Goal: Transaction & Acquisition: Purchase product/service

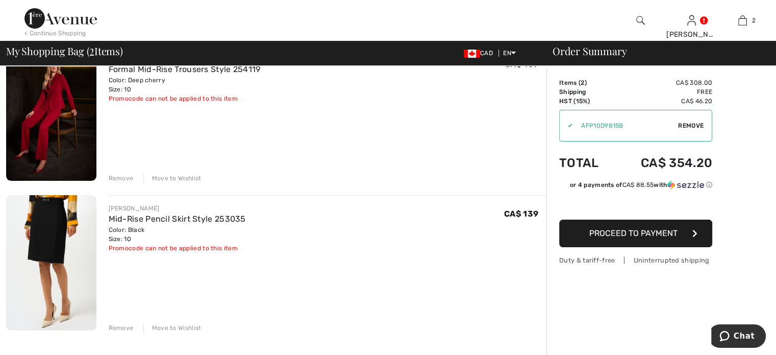
scroll to position [102, 0]
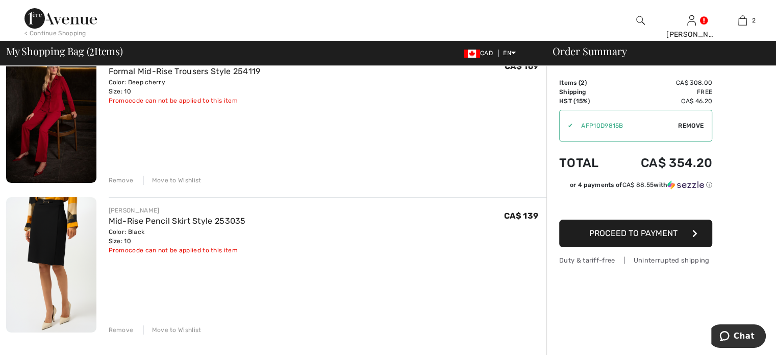
click at [694, 126] on span "Remove" at bounding box center [691, 125] width 26 height 9
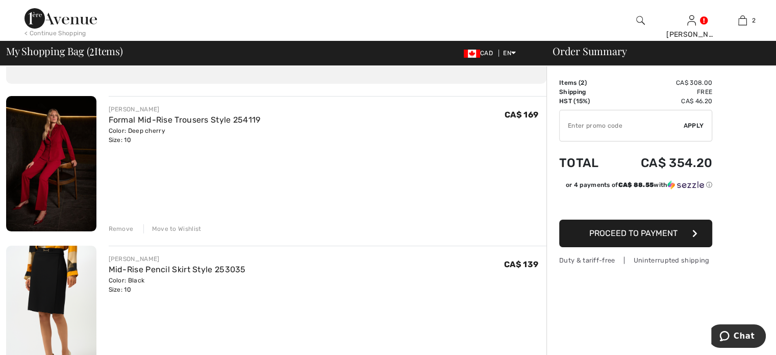
scroll to position [0, 0]
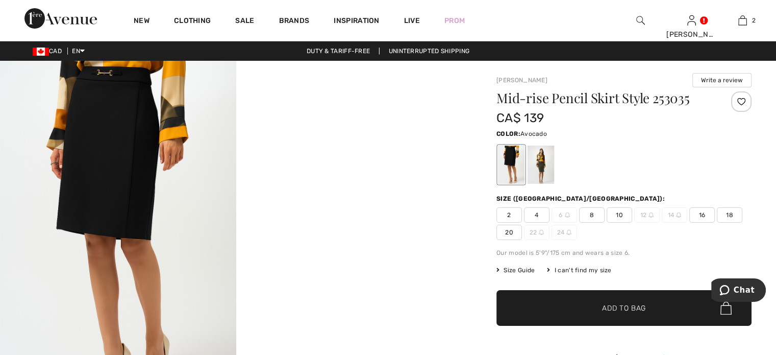
click at [554, 184] on div at bounding box center [541, 164] width 27 height 38
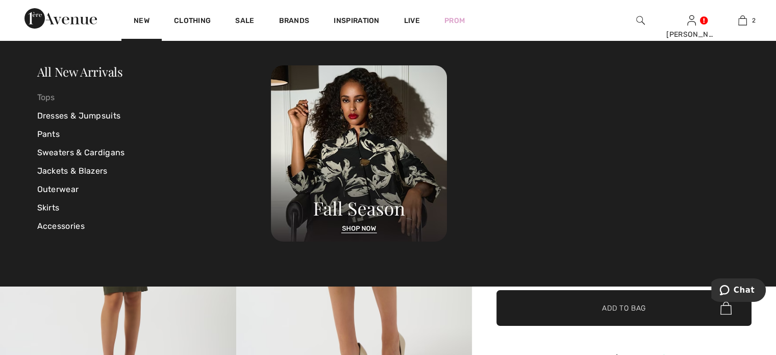
click at [54, 96] on link "Tops" at bounding box center [154, 97] width 234 height 18
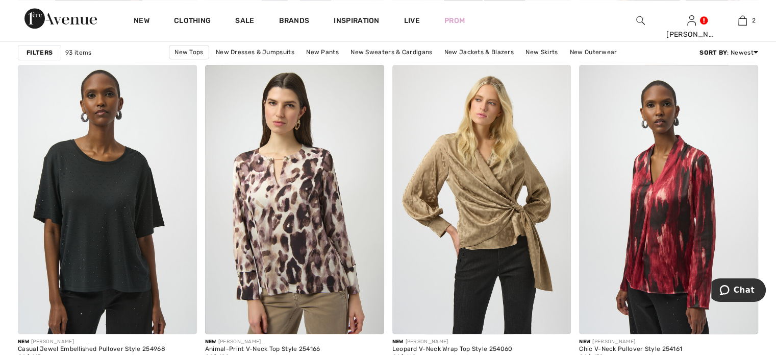
scroll to position [4746, 0]
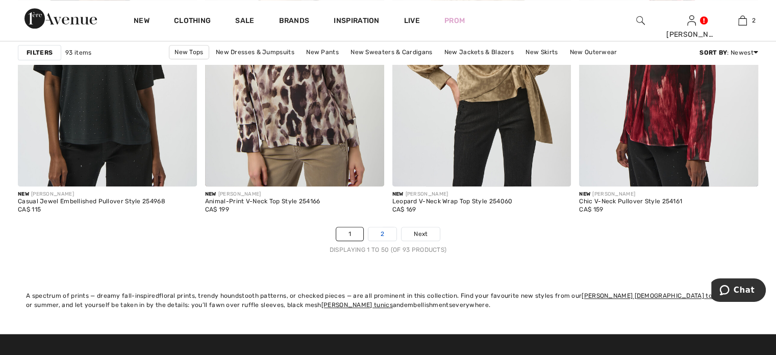
click at [384, 240] on link "2" at bounding box center [382, 233] width 28 height 13
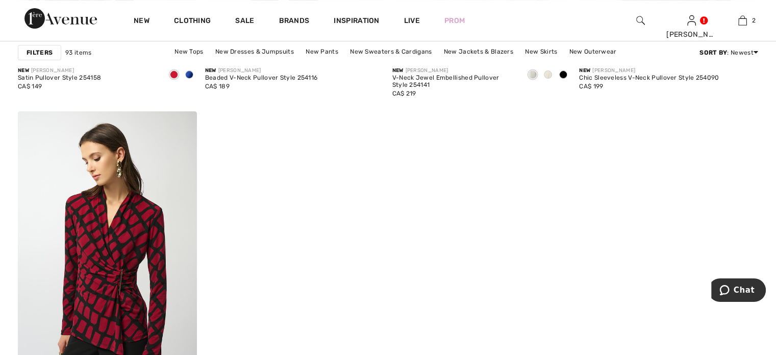
scroll to position [4134, 0]
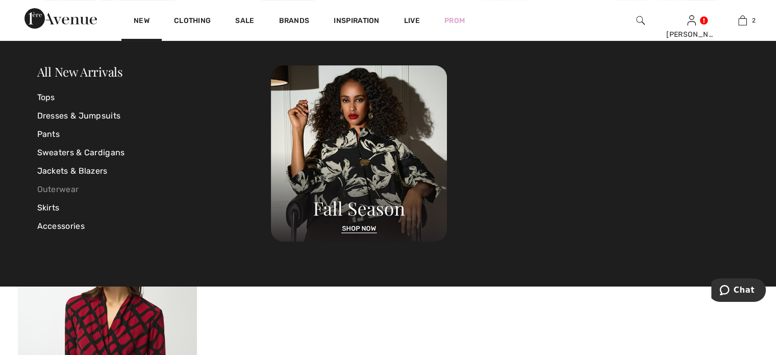
click at [63, 190] on link "Outerwear" at bounding box center [154, 189] width 234 height 18
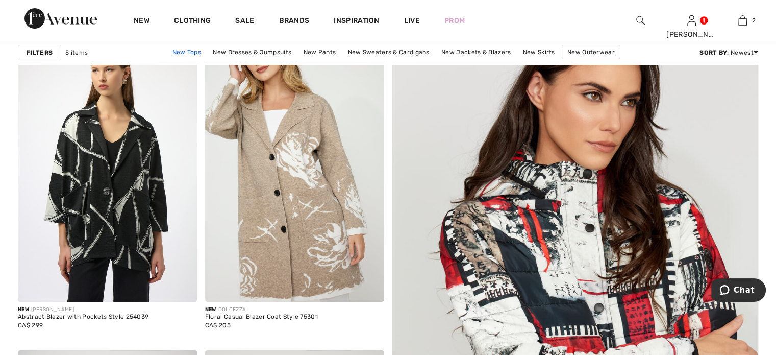
scroll to position [102, 0]
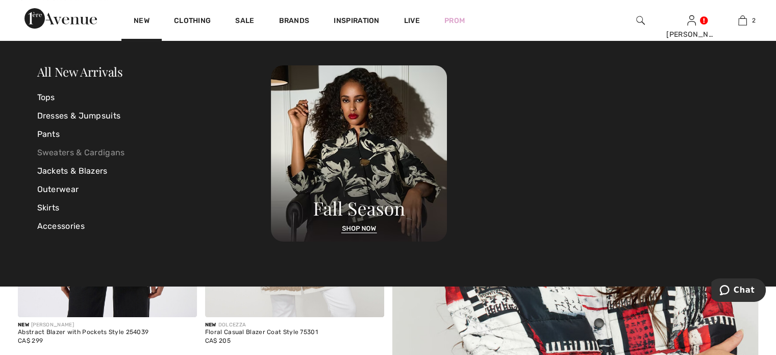
click at [62, 154] on link "Sweaters & Cardigans" at bounding box center [154, 152] width 234 height 18
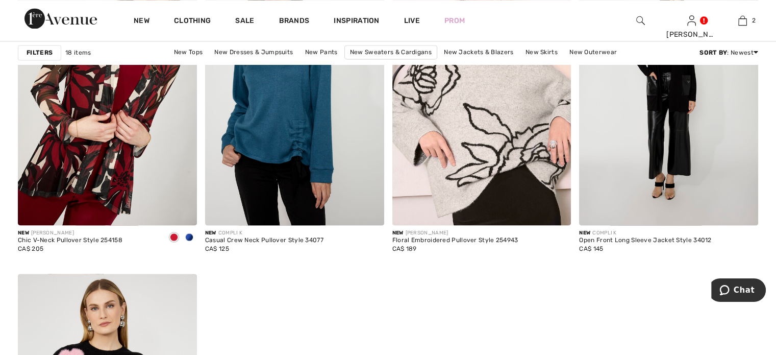
scroll to position [1480, 0]
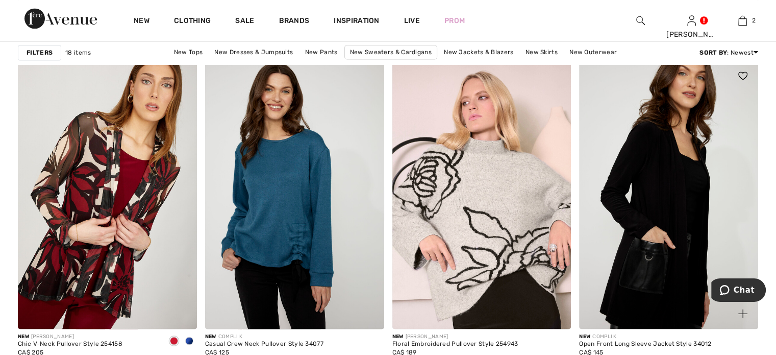
click at [654, 232] on img at bounding box center [668, 194] width 179 height 268
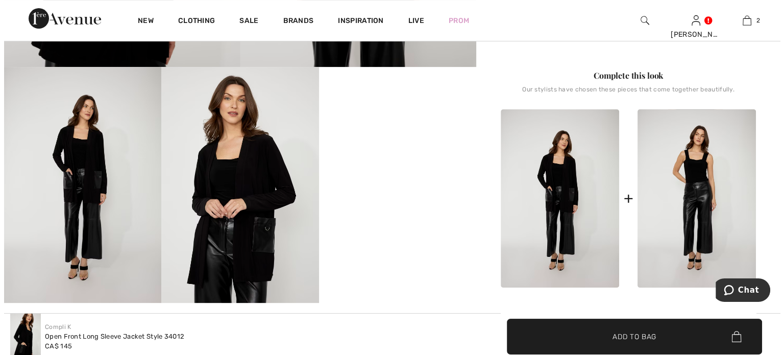
scroll to position [357, 0]
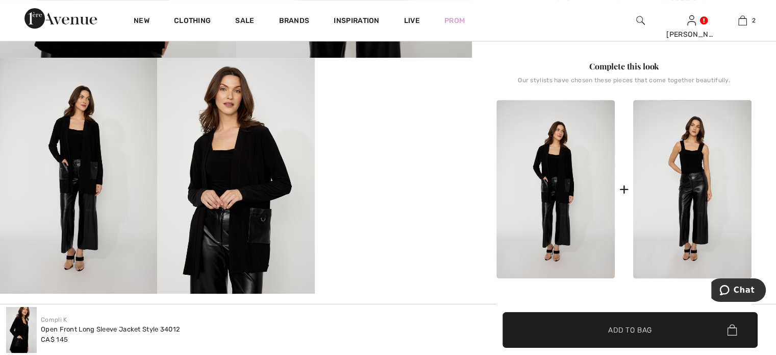
click at [550, 252] on img at bounding box center [556, 189] width 118 height 178
click at [65, 187] on img at bounding box center [78, 176] width 157 height 236
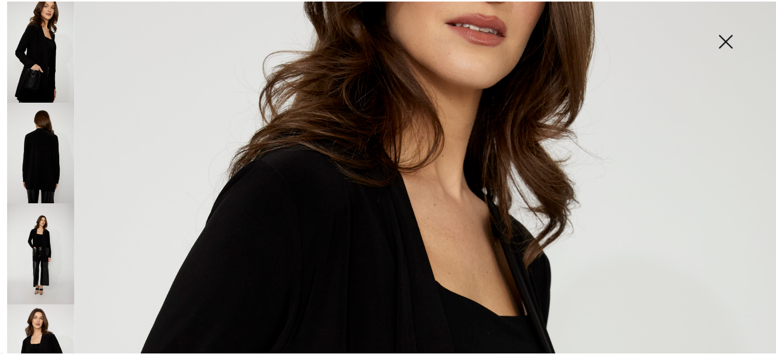
scroll to position [95, 0]
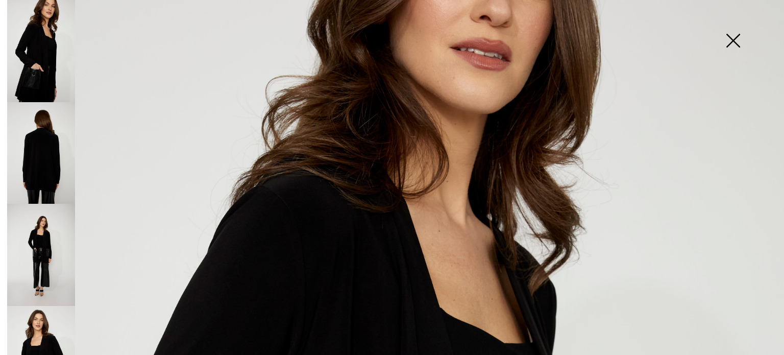
click at [733, 38] on img at bounding box center [732, 41] width 51 height 53
